Goal: Information Seeking & Learning: Learn about a topic

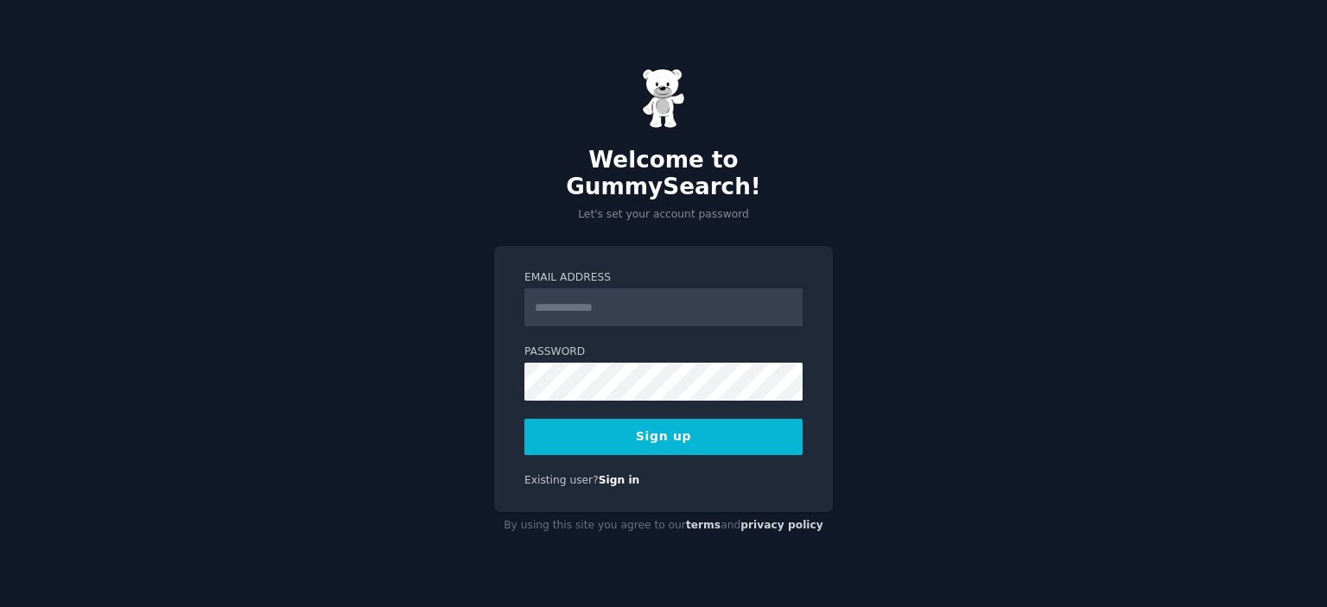
click at [592, 288] on input "Email Address" at bounding box center [663, 307] width 278 height 38
type input "**********"
click at [646, 431] on button "Sign up" at bounding box center [663, 437] width 278 height 36
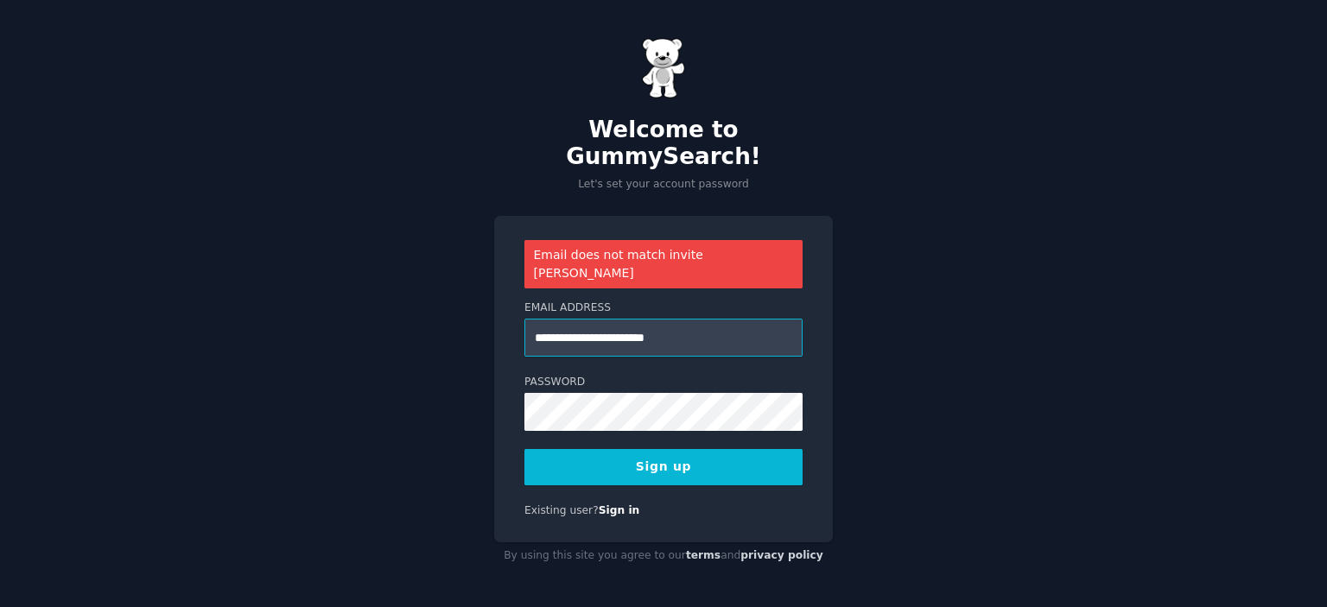
click at [698, 319] on input "**********" at bounding box center [663, 338] width 278 height 38
paste input "**********"
type input "**********"
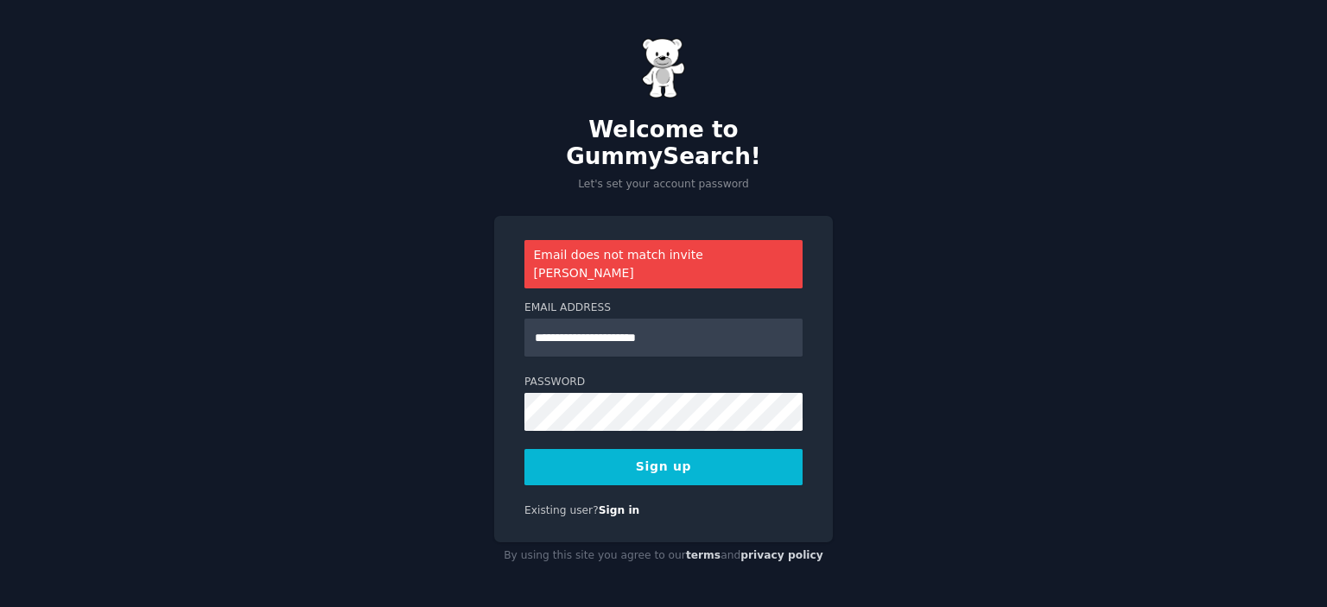
click at [701, 449] on button "Sign up" at bounding box center [663, 467] width 278 height 36
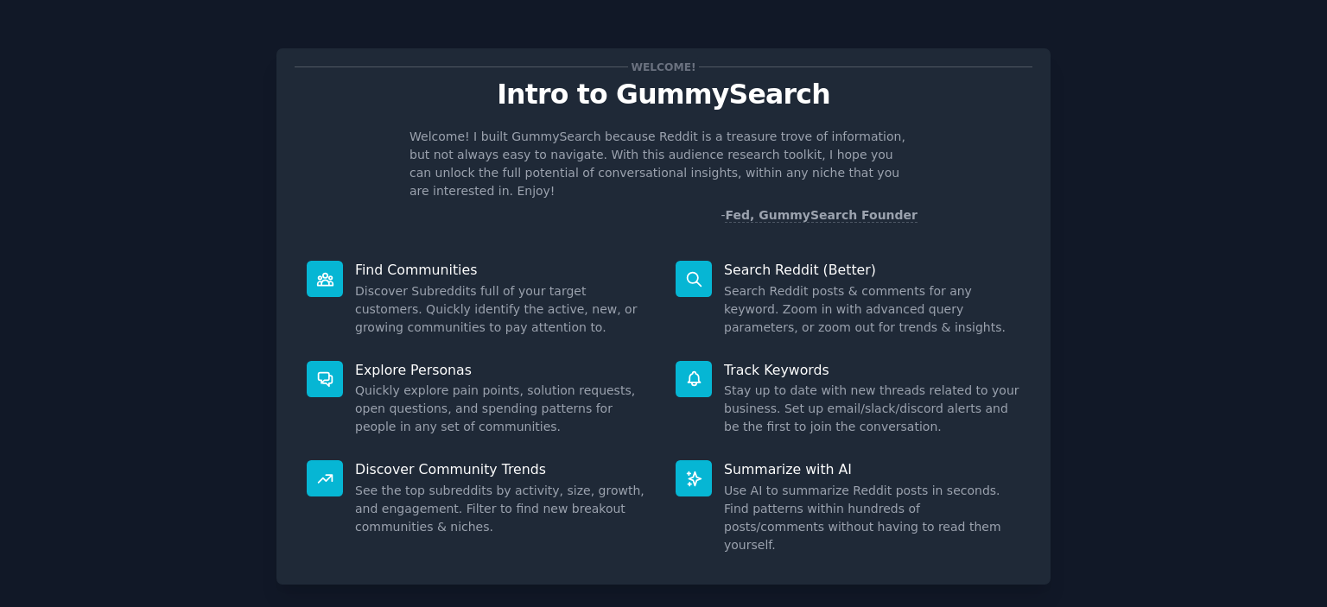
scroll to position [68, 0]
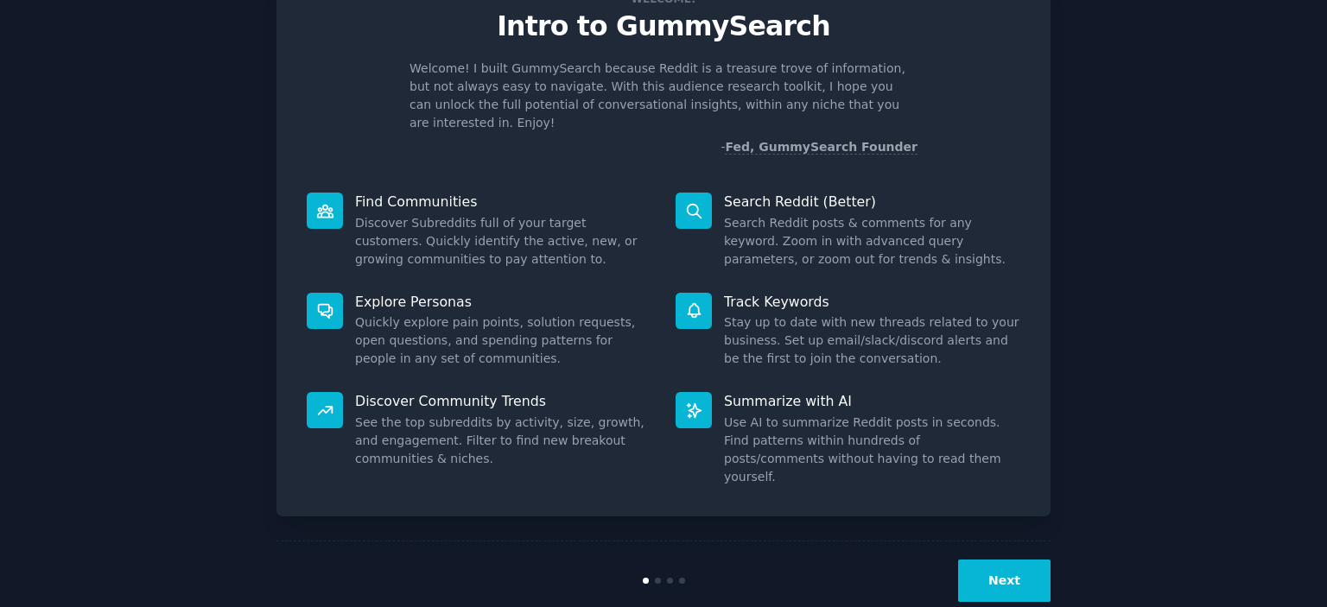
click at [983, 560] on button "Next" at bounding box center [1004, 581] width 92 height 42
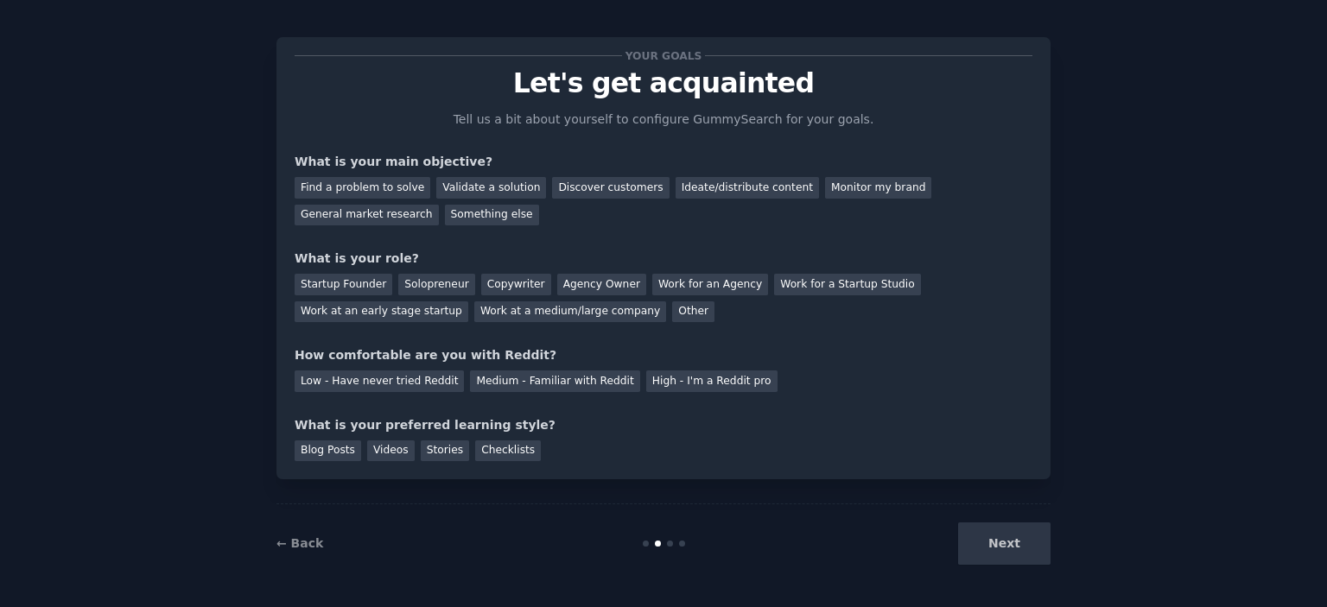
scroll to position [10, 0]
click at [360, 190] on div "Find a problem to solve" at bounding box center [363, 189] width 136 height 22
click at [484, 192] on div "Validate a solution" at bounding box center [491, 189] width 110 height 22
click at [592, 194] on div "Discover customers" at bounding box center [610, 189] width 117 height 22
click at [710, 181] on div "Ideate/distribute content" at bounding box center [746, 189] width 143 height 22
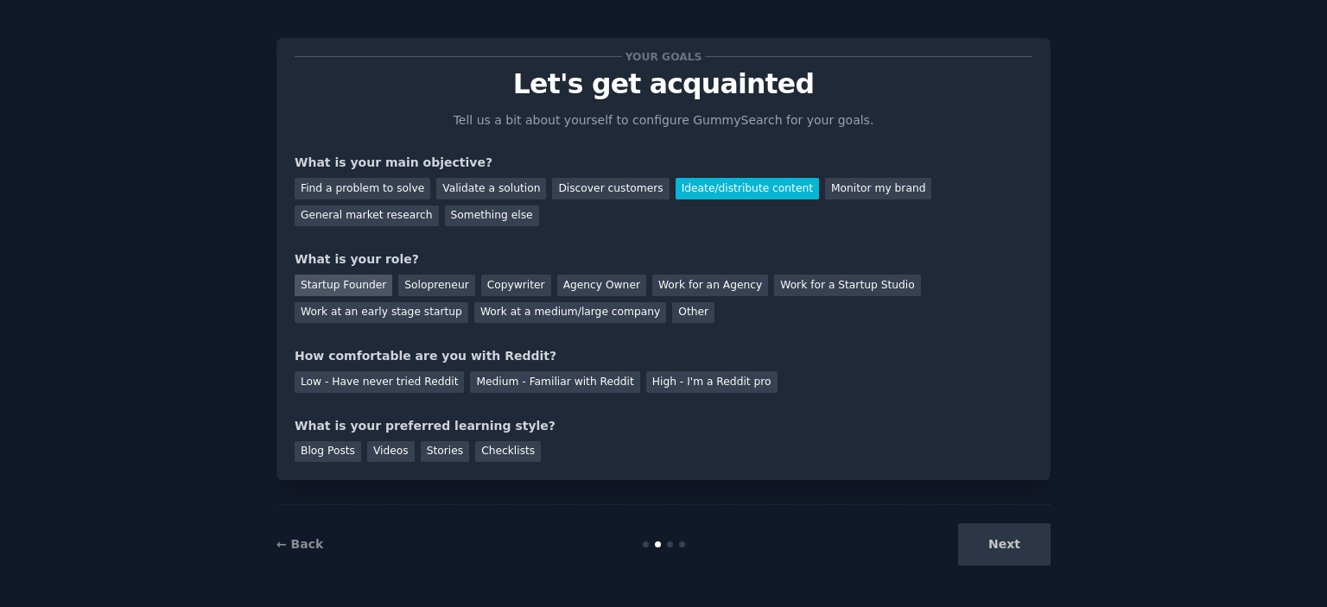
click at [353, 282] on div "Startup Founder" at bounding box center [344, 286] width 98 height 22
click at [660, 288] on div "Work for an Agency" at bounding box center [710, 286] width 116 height 22
click at [348, 278] on div "Startup Founder" at bounding box center [344, 286] width 98 height 22
click at [393, 389] on div "Low - Have never tried Reddit" at bounding box center [379, 382] width 169 height 22
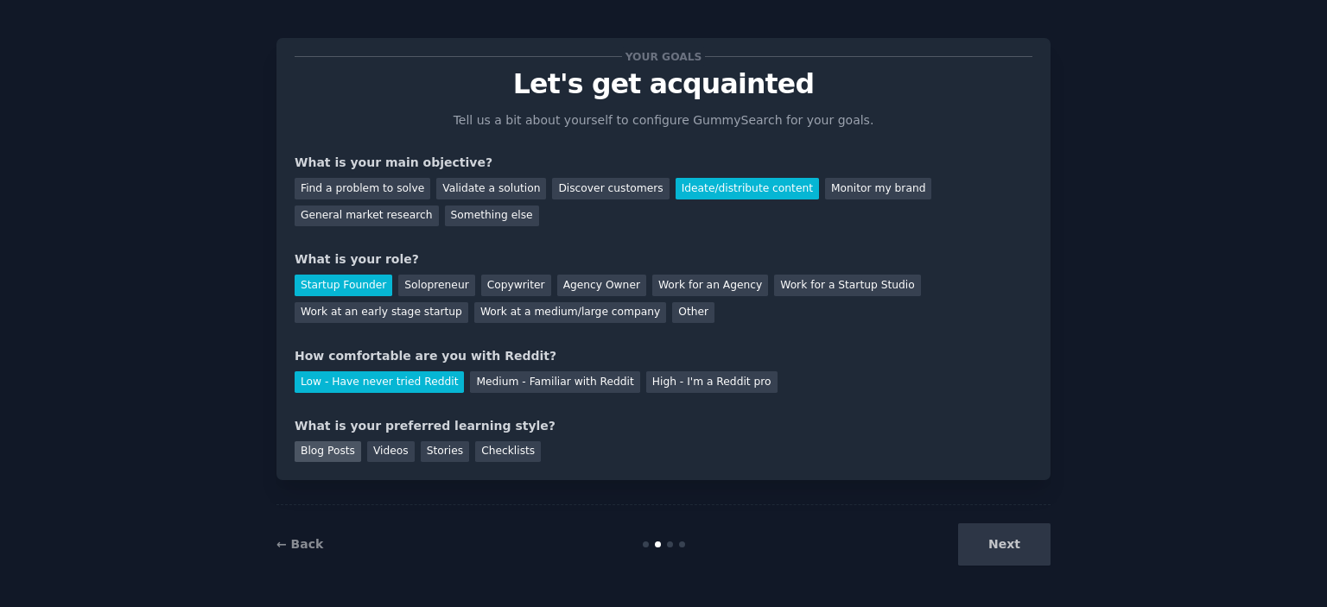
click at [310, 449] on div "Blog Posts" at bounding box center [328, 452] width 67 height 22
click at [480, 453] on div "Checklists" at bounding box center [508, 452] width 66 height 22
click at [311, 451] on div "Blog Posts" at bounding box center [328, 452] width 67 height 22
click at [429, 450] on div "Stories" at bounding box center [445, 452] width 48 height 22
click at [992, 552] on button "Next" at bounding box center [1004, 544] width 92 height 42
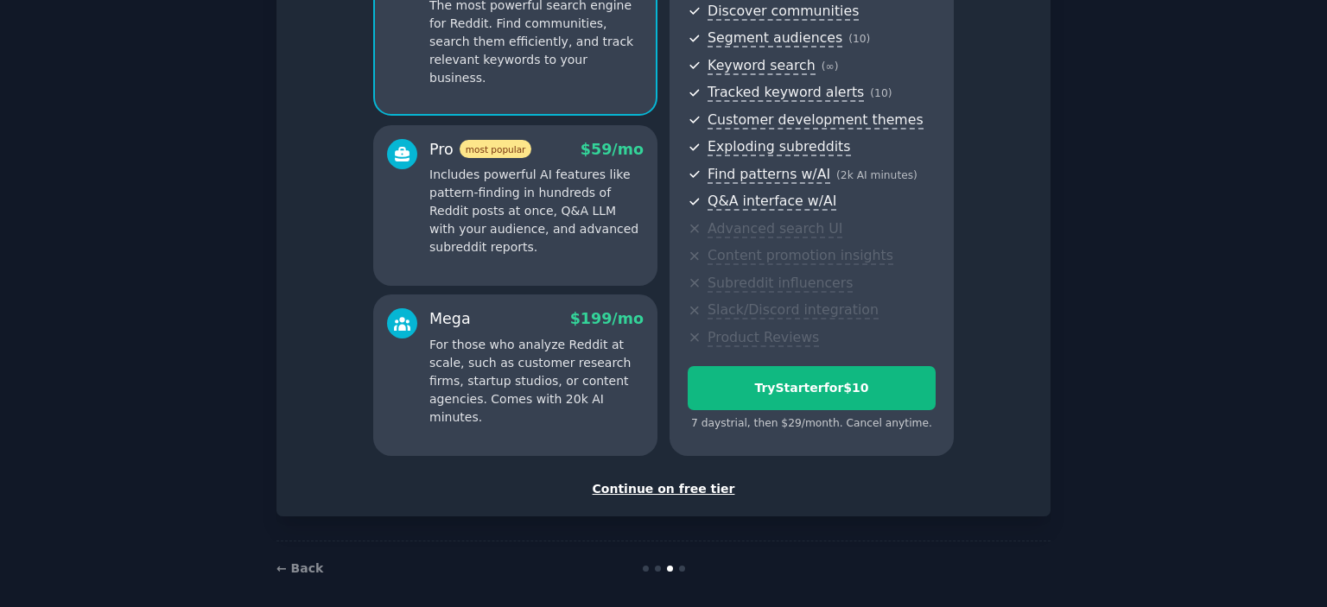
scroll to position [211, 0]
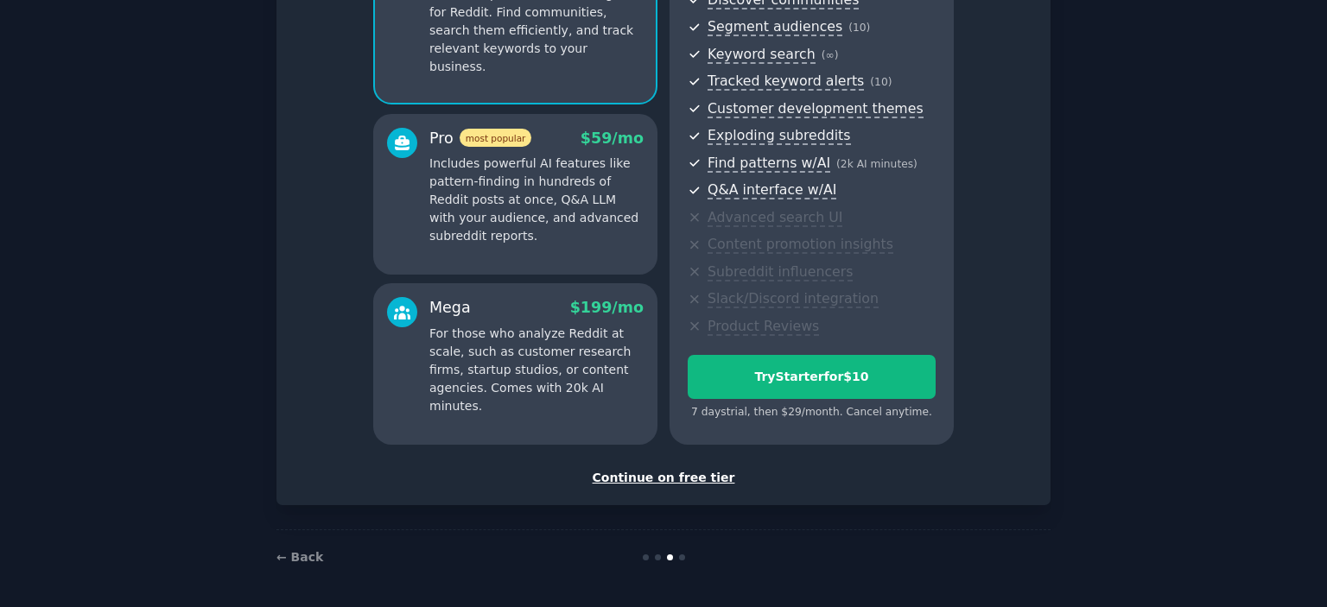
click at [647, 480] on div "Continue on free tier" at bounding box center [664, 478] width 738 height 18
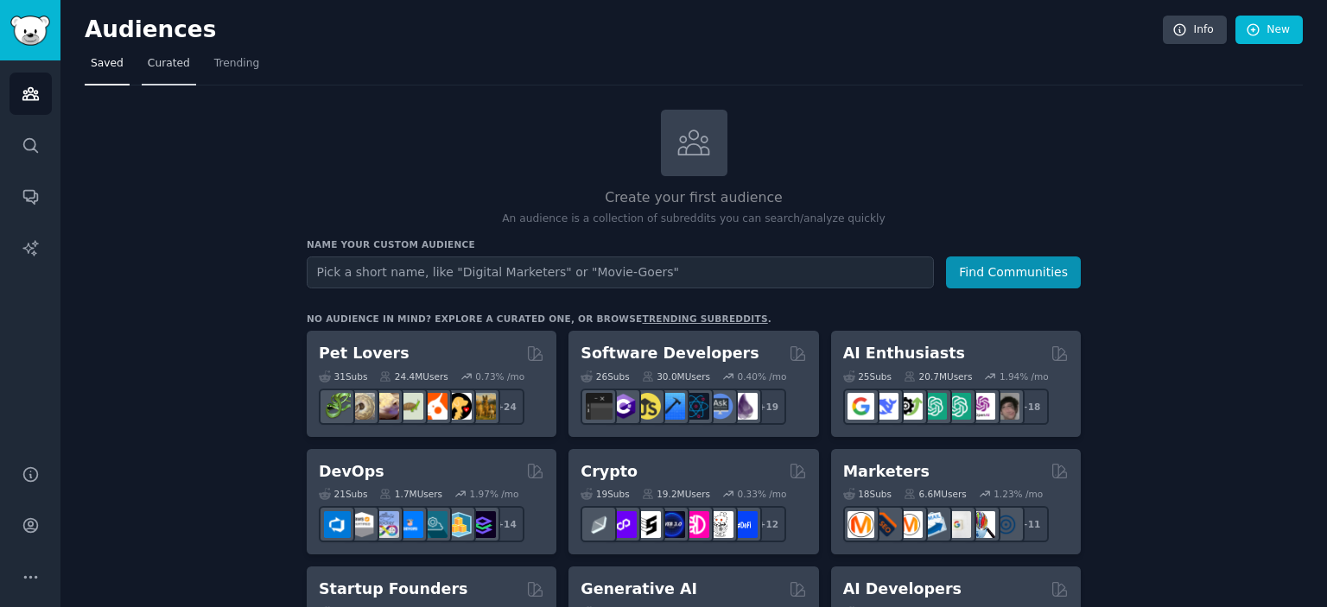
click at [164, 67] on span "Curated" at bounding box center [169, 64] width 42 height 16
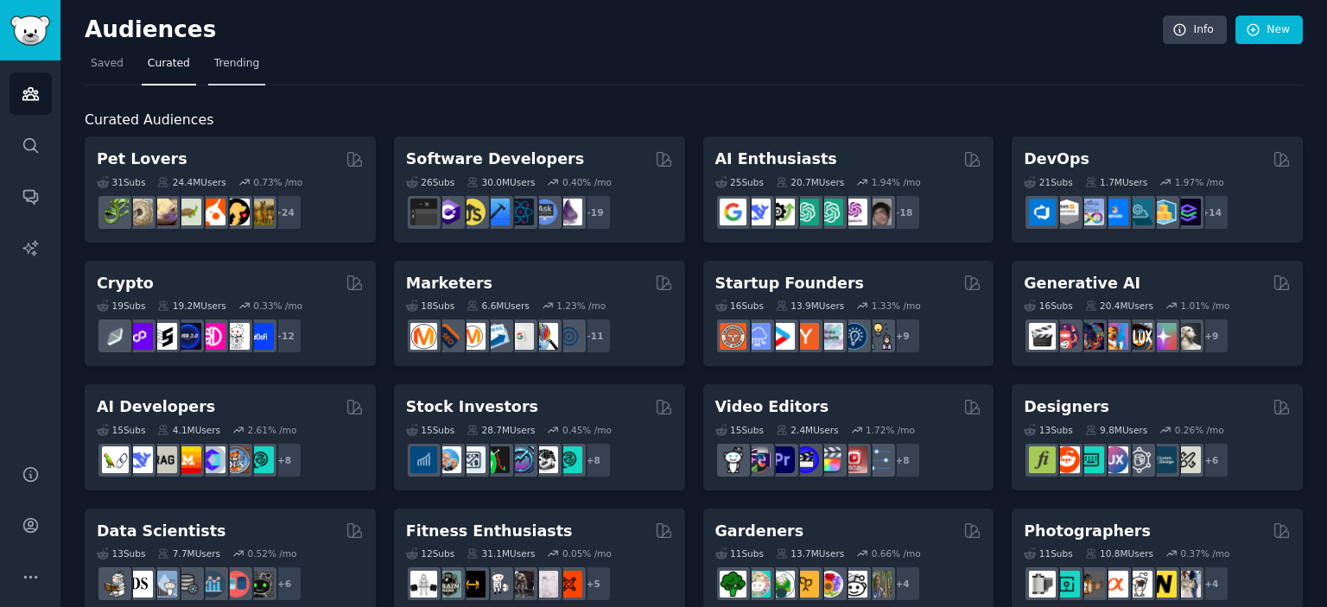
click at [218, 61] on span "Trending" at bounding box center [236, 64] width 45 height 16
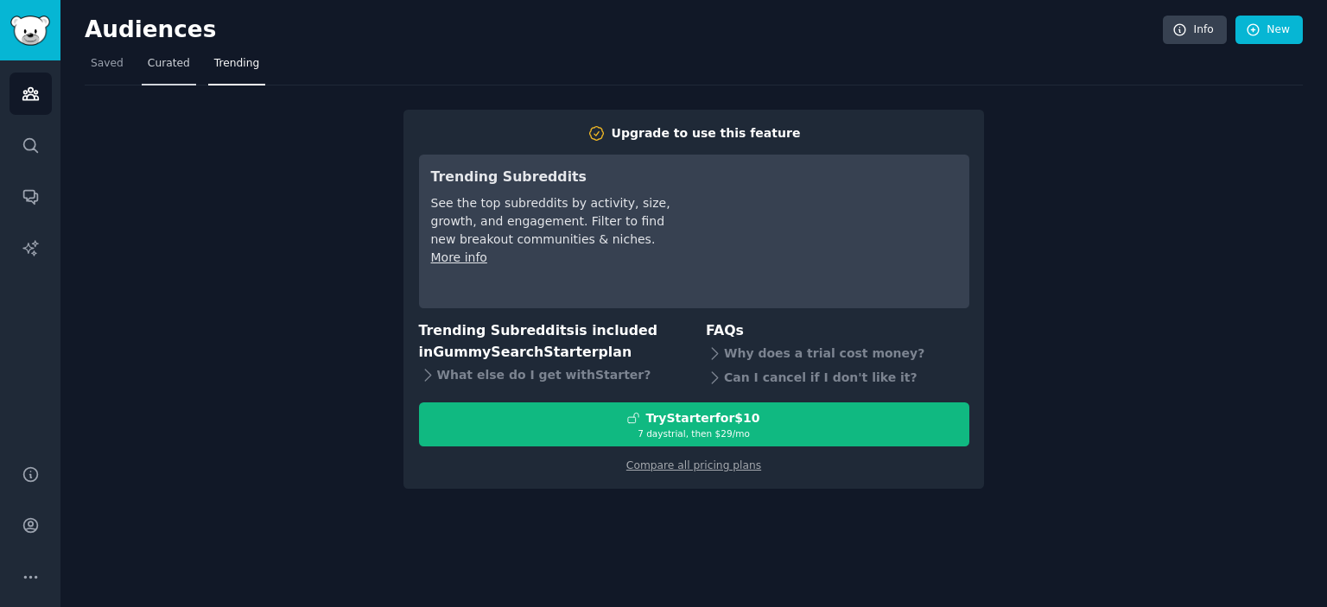
click at [165, 67] on span "Curated" at bounding box center [169, 64] width 42 height 16
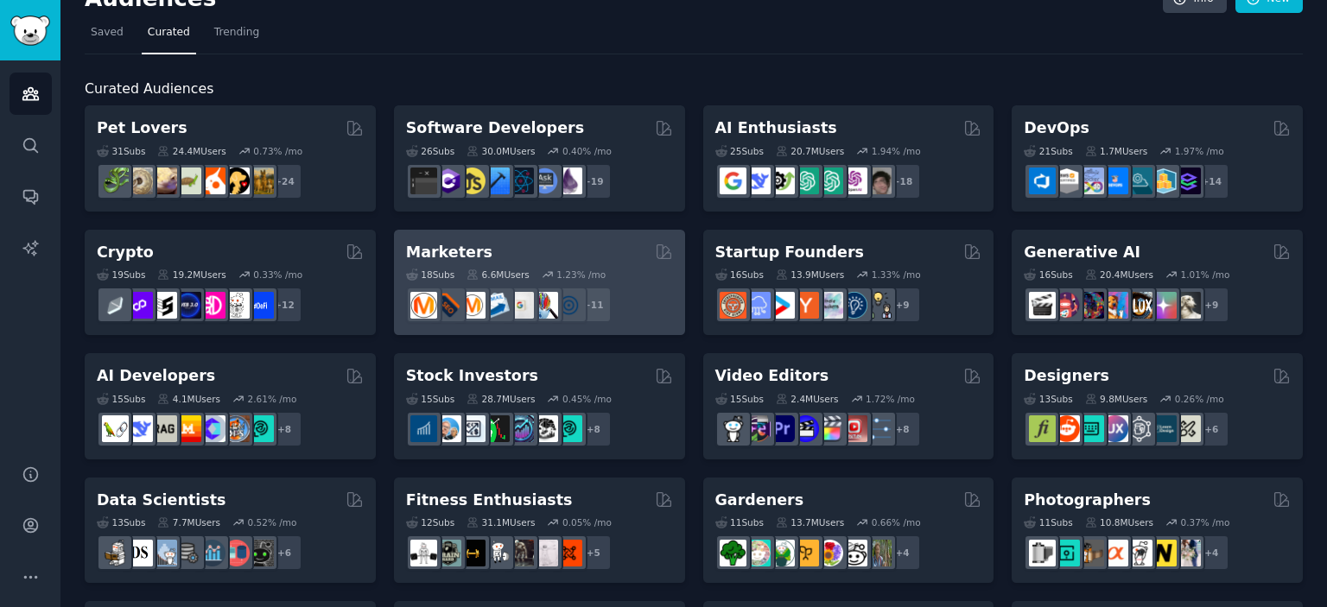
scroll to position [33, 0]
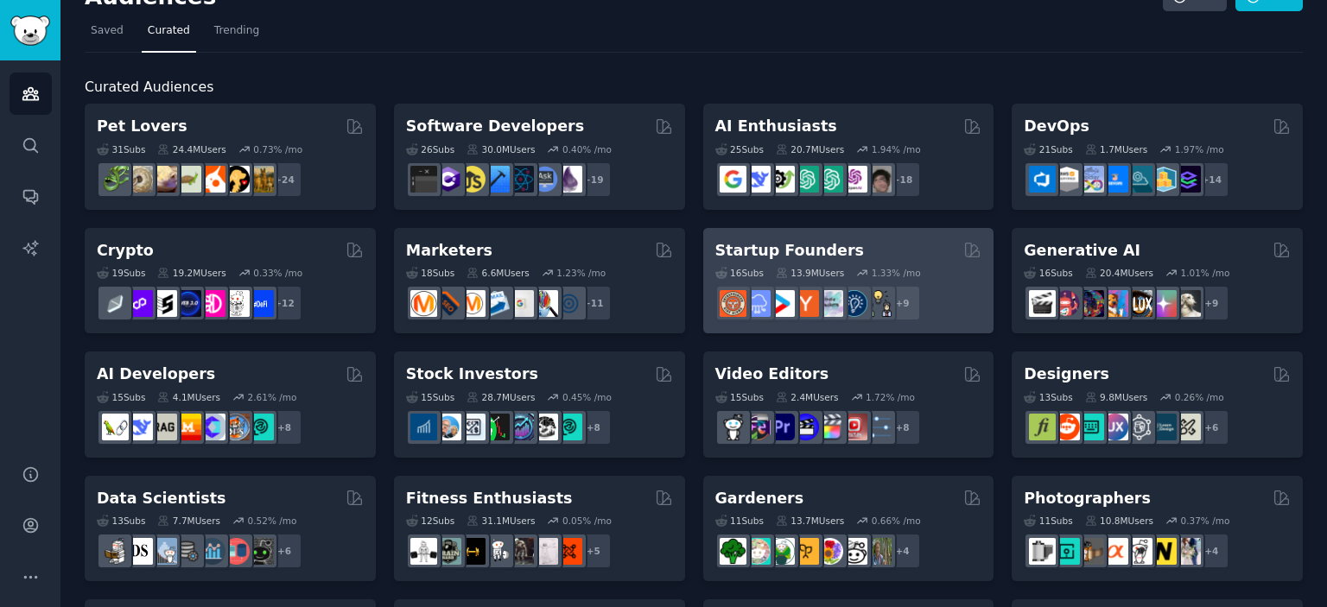
click at [780, 256] on h2 "Startup Founders" at bounding box center [789, 251] width 149 height 22
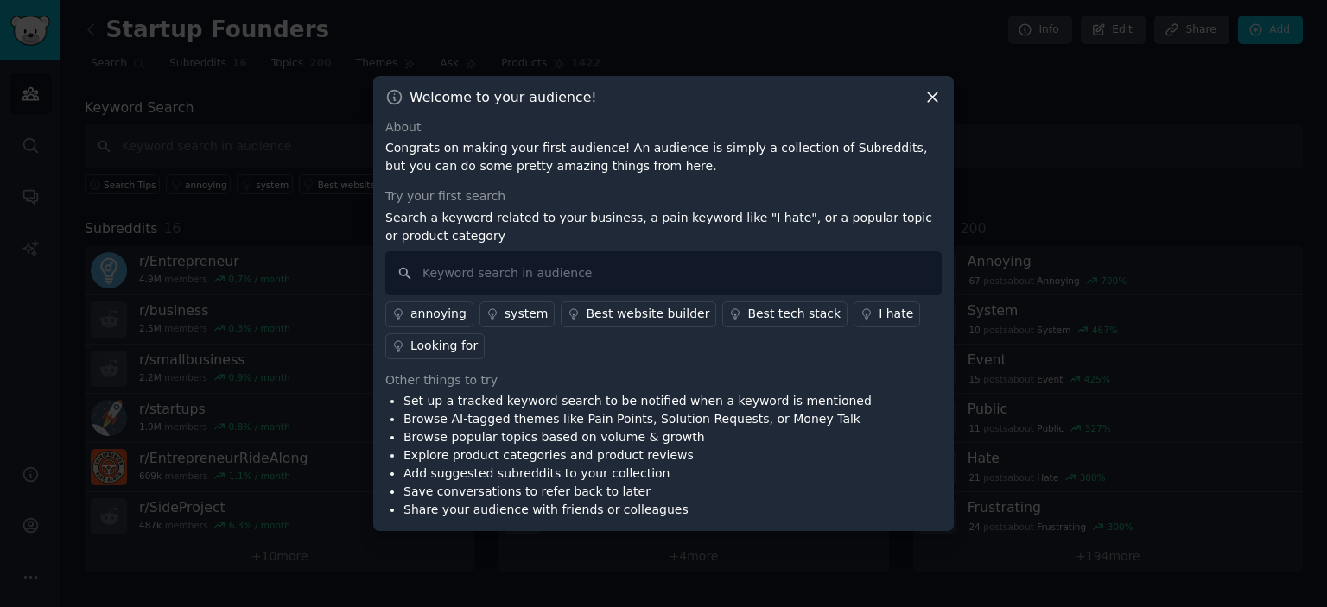
click at [421, 320] on div "annoying" at bounding box center [438, 314] width 56 height 18
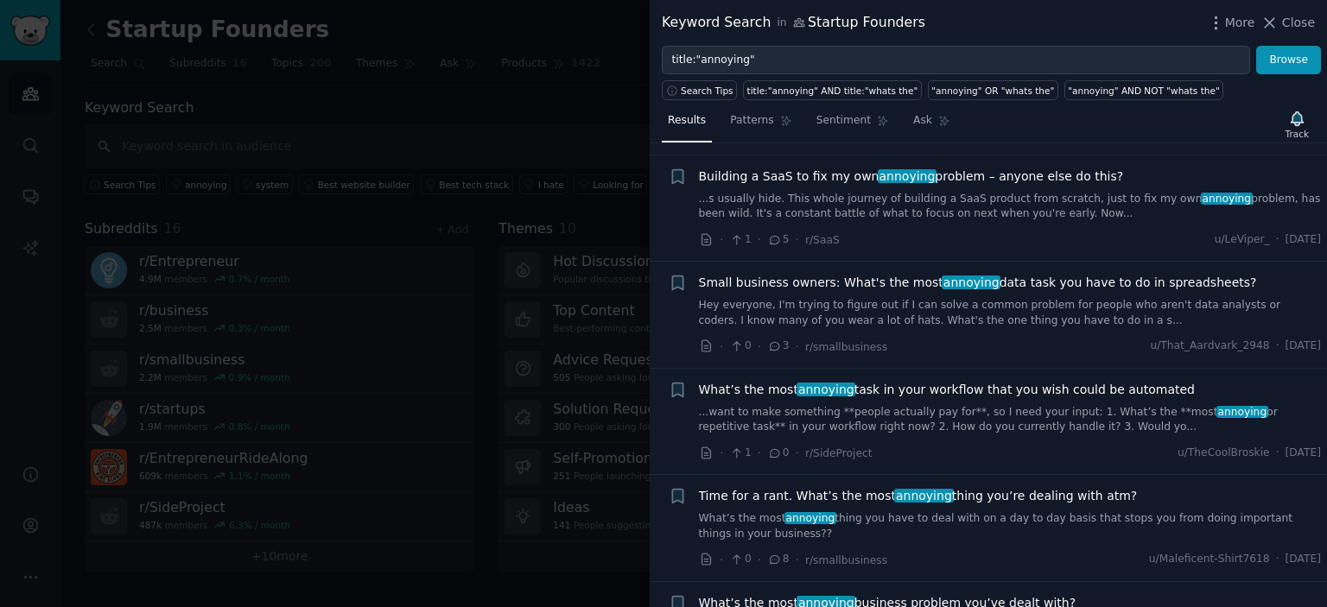
scroll to position [248, 0]
click at [944, 404] on link "...want to make something **people actually pay for**, so I need your input: 1.…" at bounding box center [1010, 419] width 623 height 30
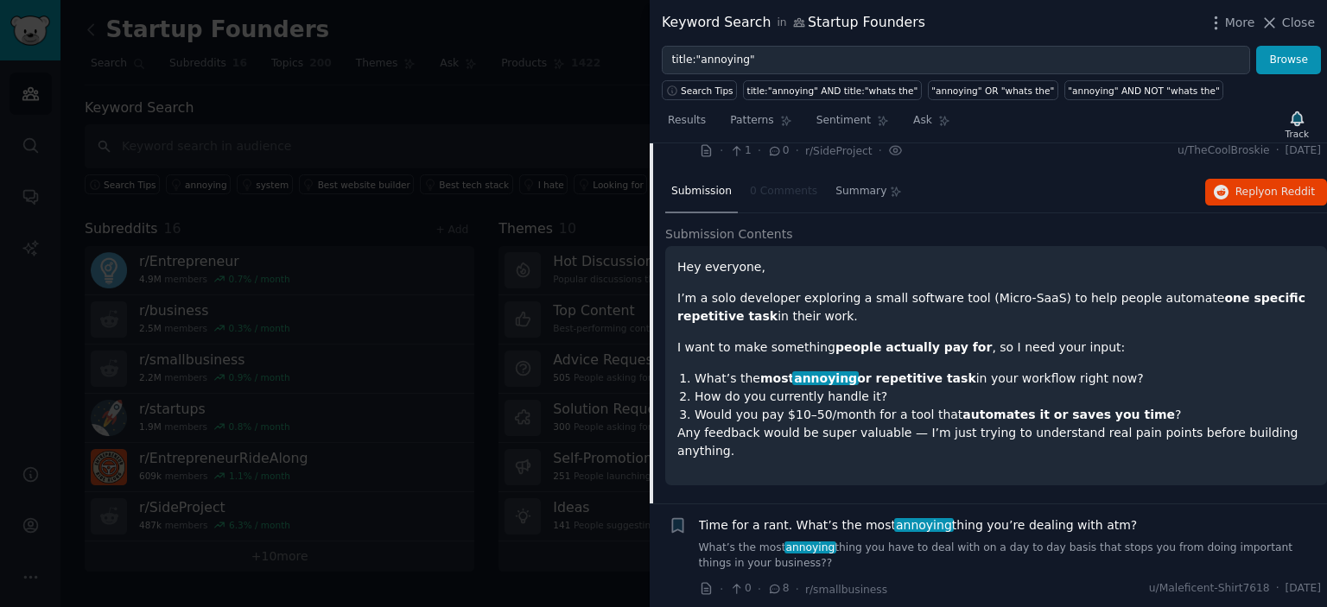
scroll to position [552, 0]
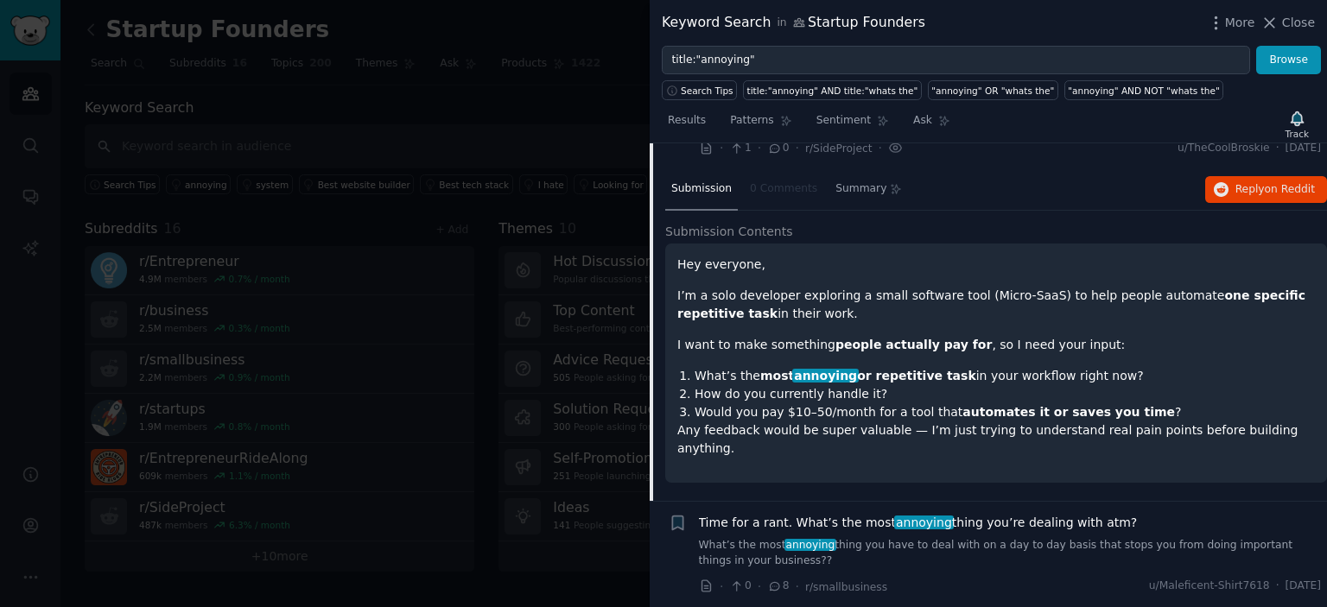
click at [1029, 514] on span "Time for a rant. What’s the most annoying thing you’re dealing with atm?" at bounding box center [918, 523] width 439 height 18
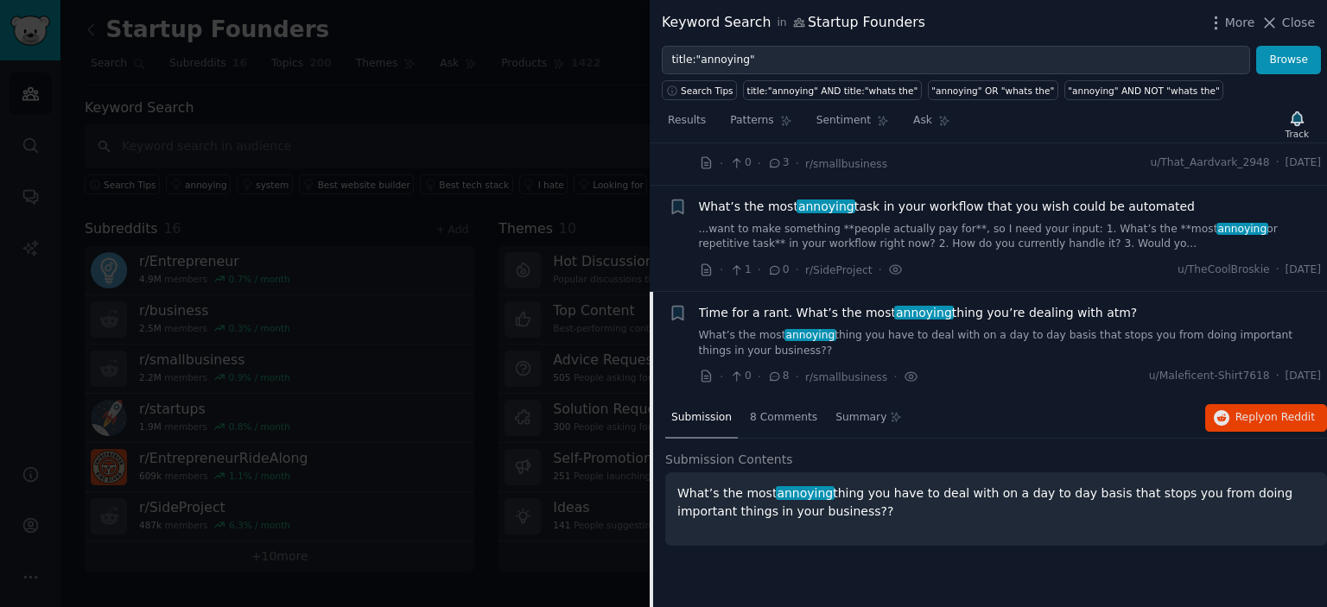
scroll to position [429, 0]
click at [769, 371] on icon at bounding box center [775, 377] width 16 height 12
click at [742, 329] on link "What’s the most annoying thing you have to deal with on a day to day basis that…" at bounding box center [1010, 344] width 623 height 30
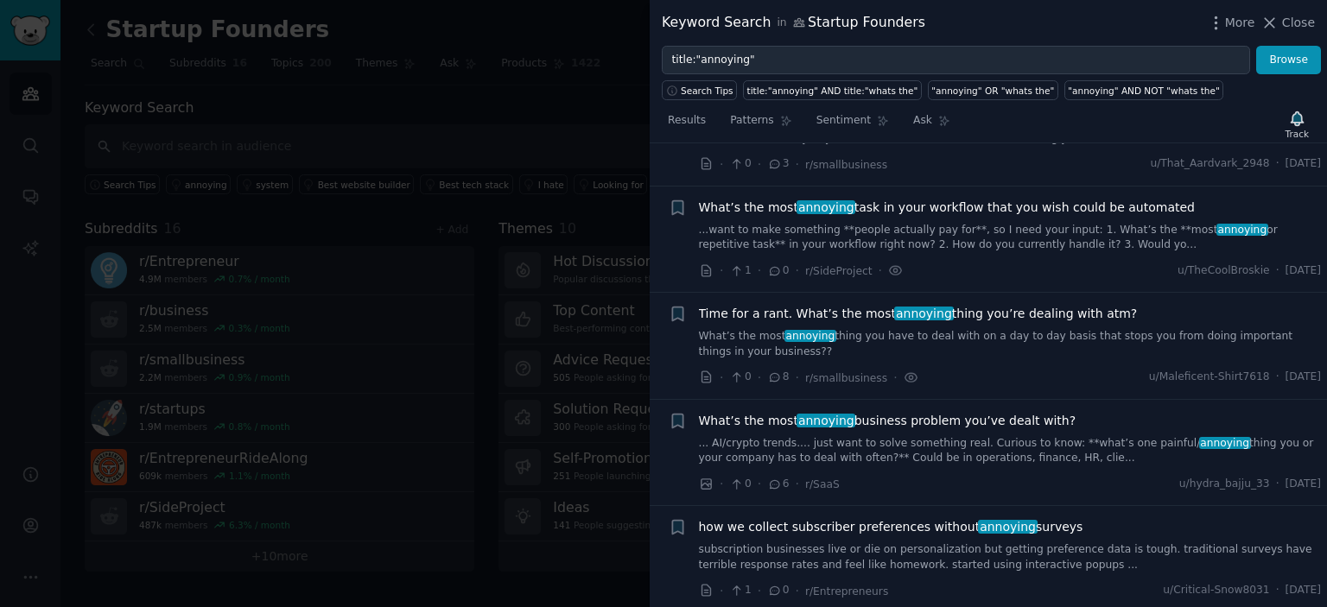
scroll to position [562, 0]
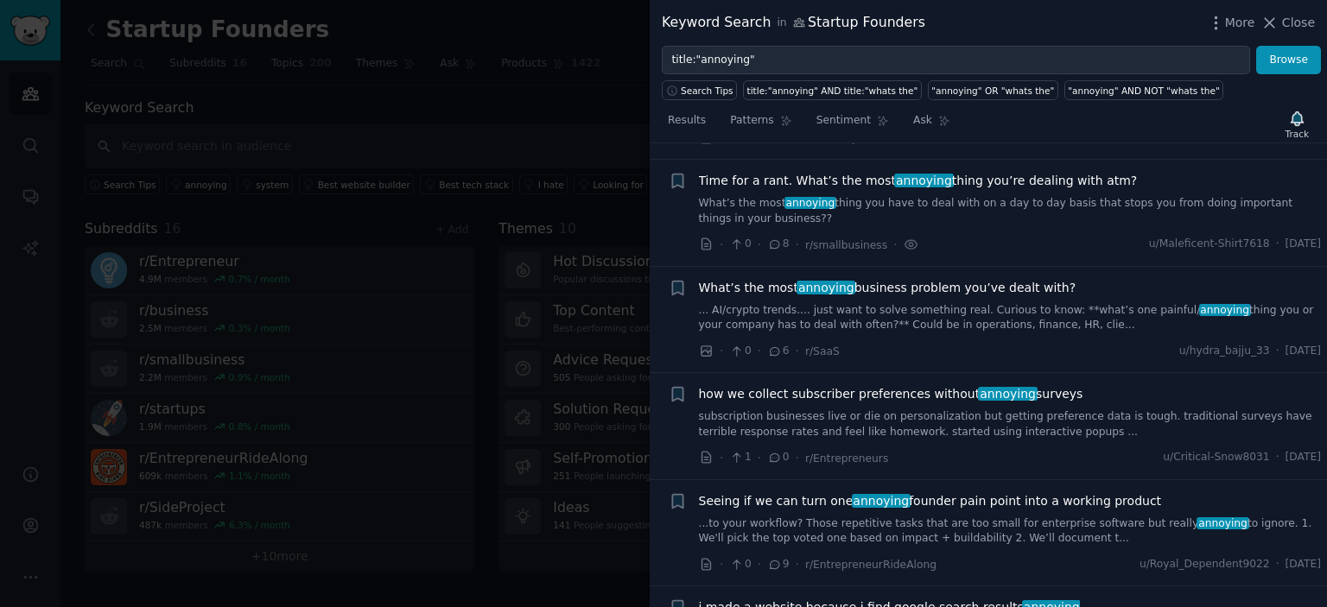
click at [763, 196] on link "What’s the most annoying thing you have to deal with on a day to day basis that…" at bounding box center [1010, 211] width 623 height 30
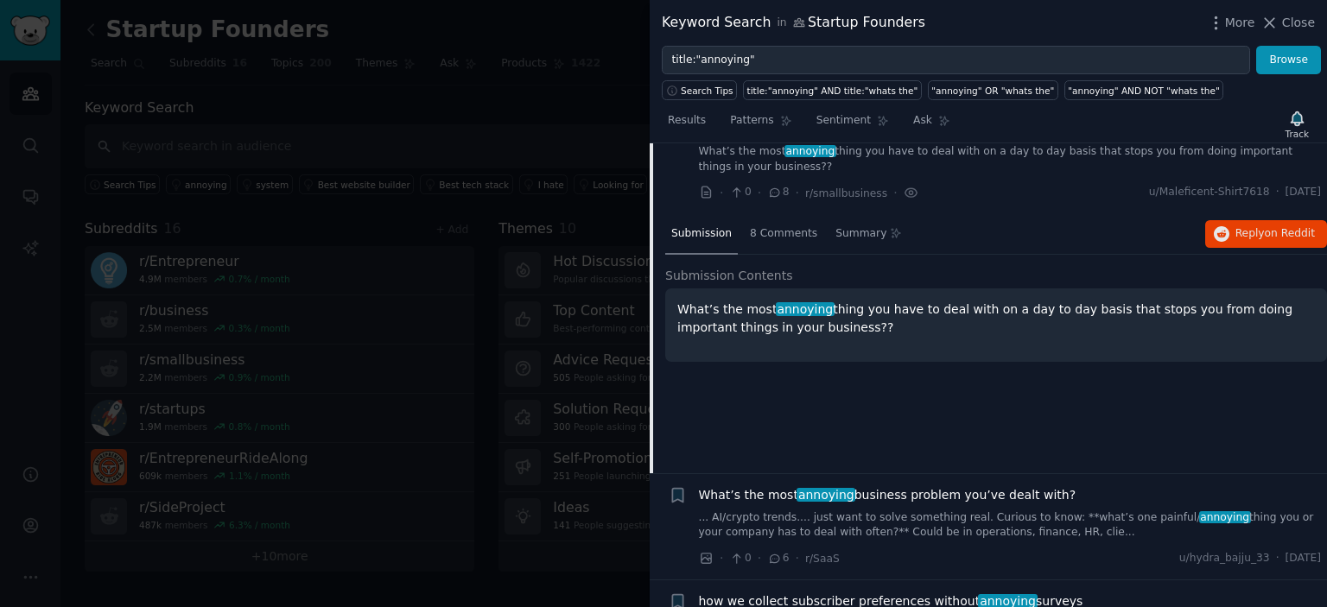
scroll to position [615, 0]
drag, startPoint x: 776, startPoint y: 210, endPoint x: 767, endPoint y: 212, distance: 9.7
click at [767, 225] on span "8 Comments" at bounding box center [783, 233] width 67 height 16
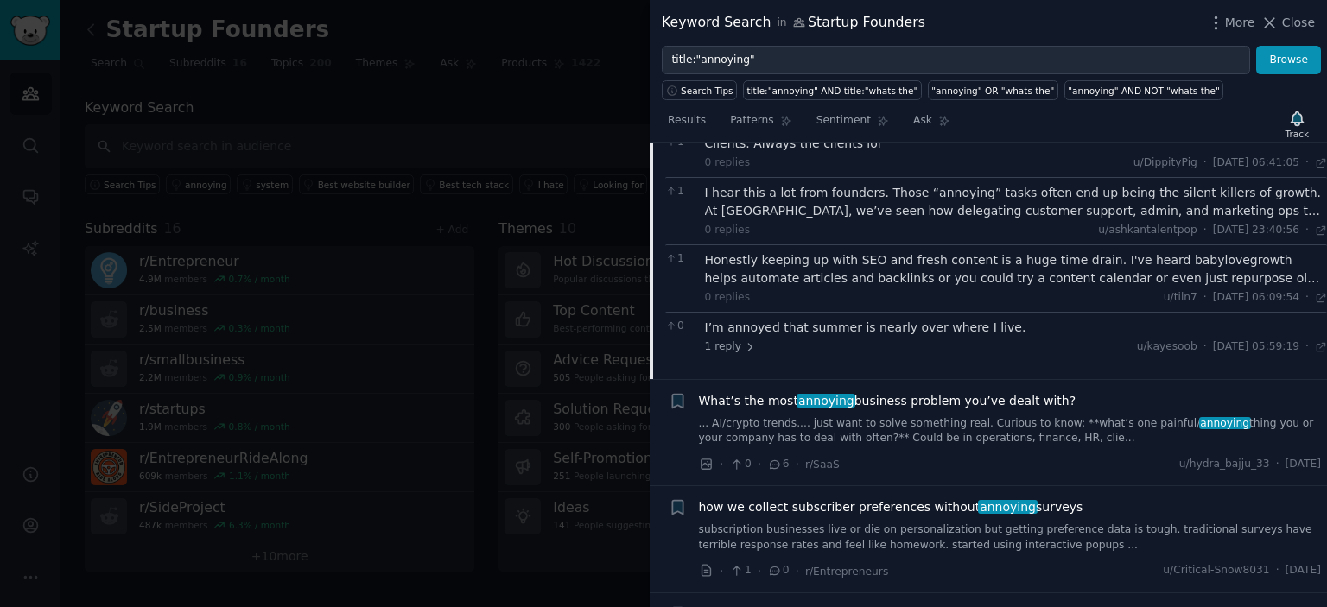
scroll to position [989, 0]
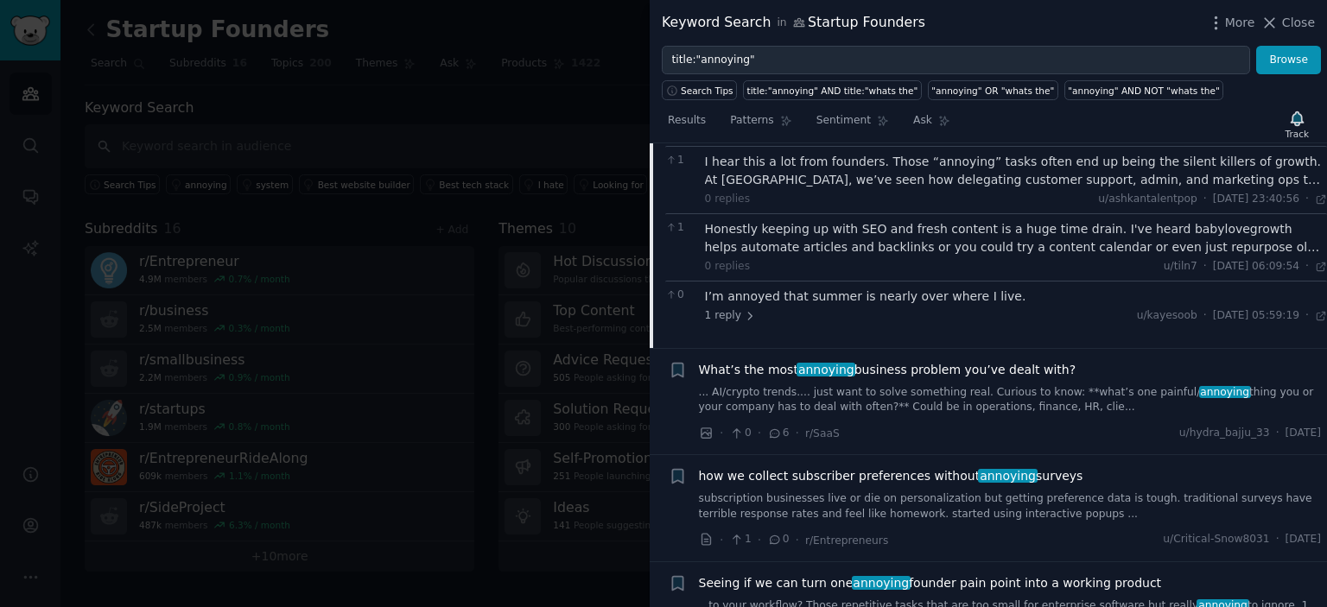
click at [993, 392] on link "... AI/crypto trends.... just want to solve something real. Curious to know: **…" at bounding box center [1010, 400] width 623 height 30
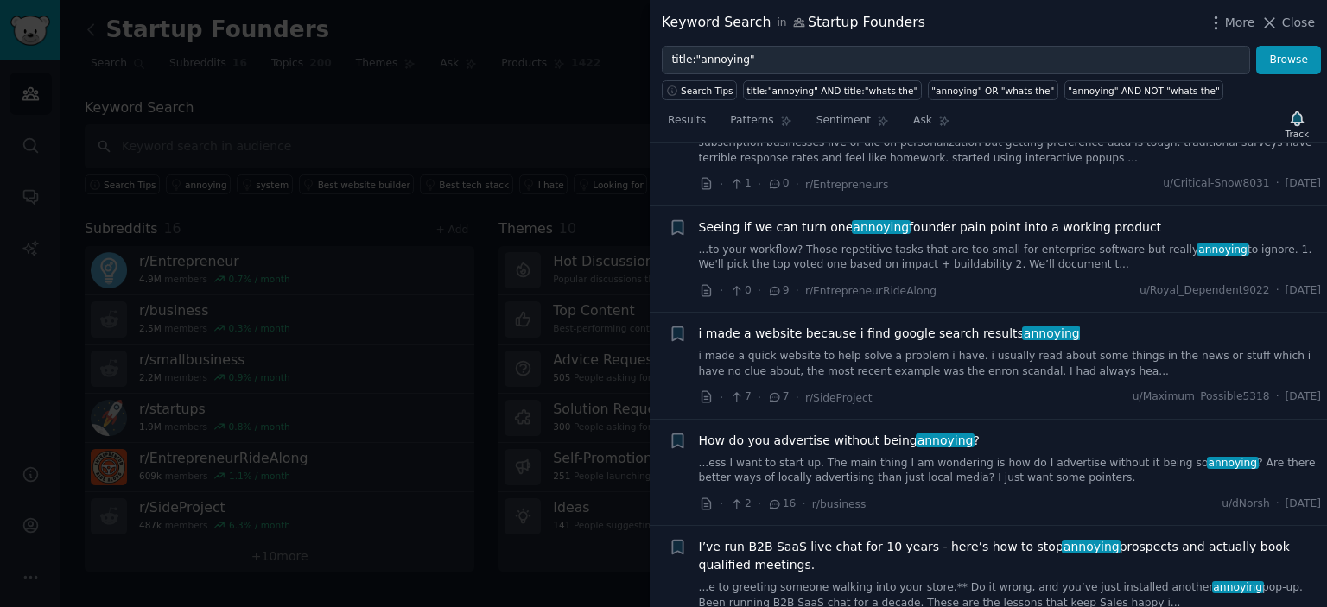
scroll to position [1482, 0]
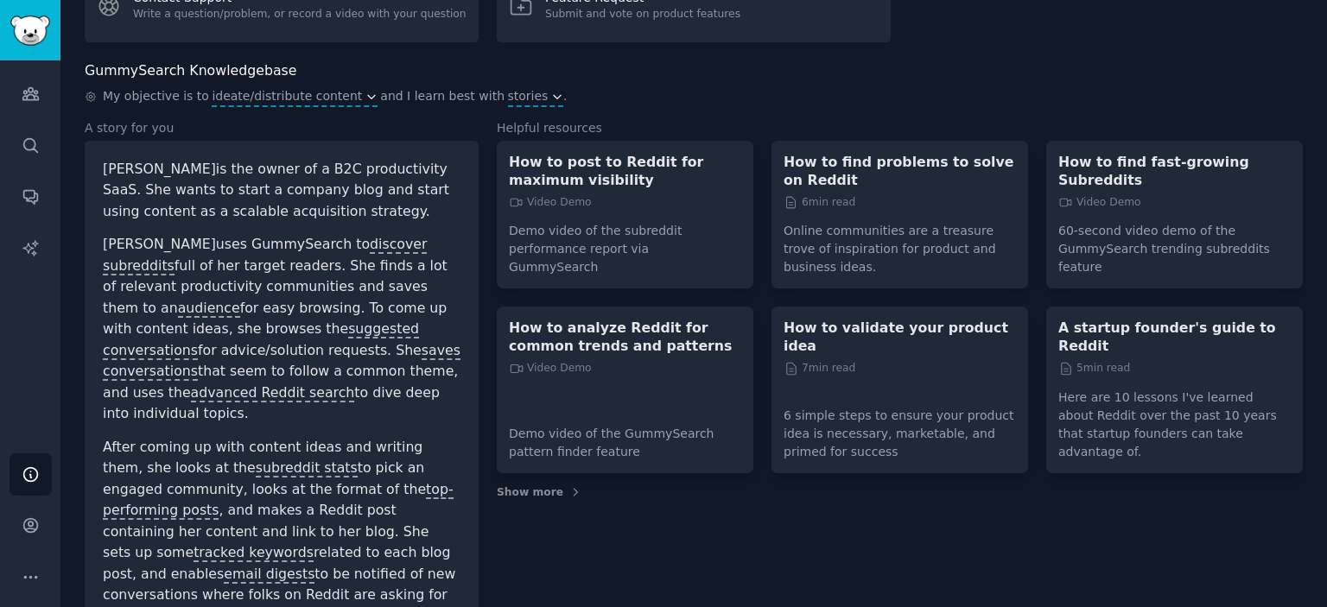
scroll to position [277, 0]
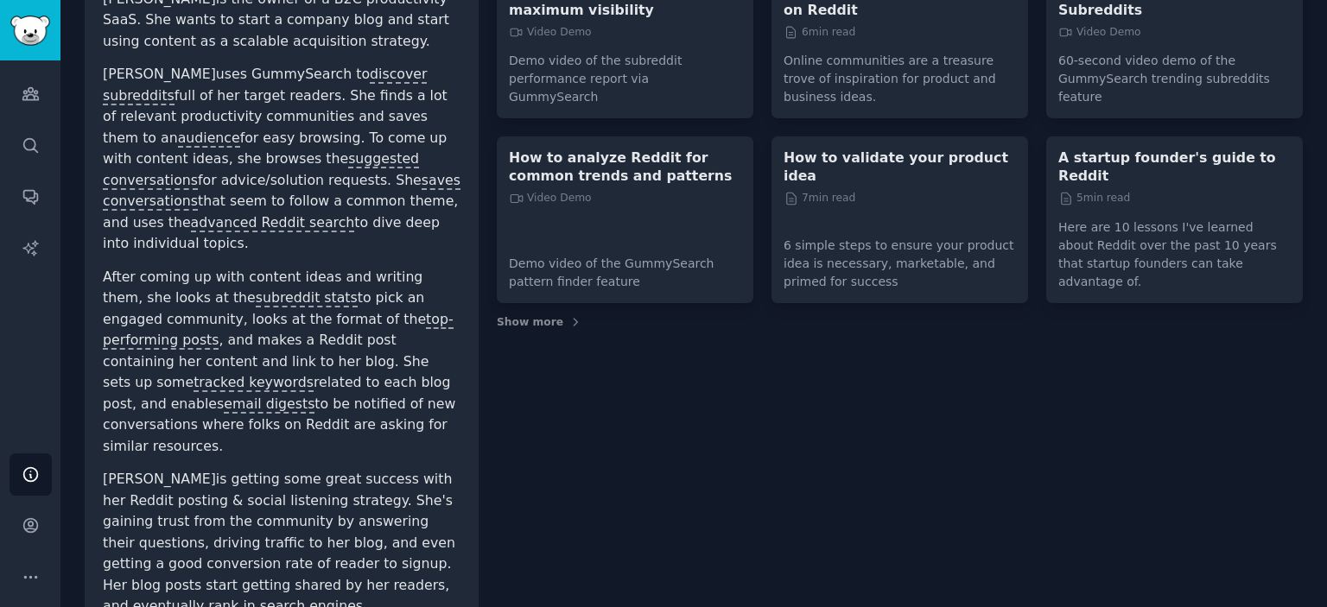
click at [1180, 191] on div "5 min read" at bounding box center [1174, 199] width 232 height 16
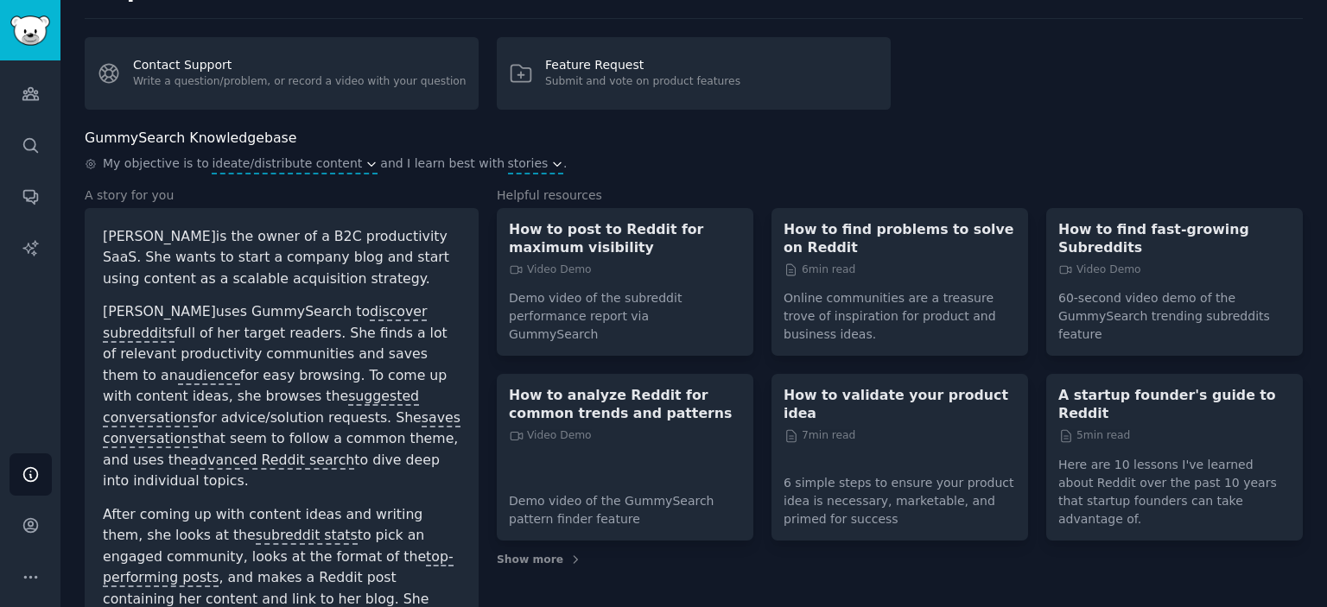
scroll to position [39, 0]
click at [1074, 387] on p "A startup founder's guide to Reddit" at bounding box center [1174, 405] width 232 height 36
